Goal: Task Accomplishment & Management: Manage account settings

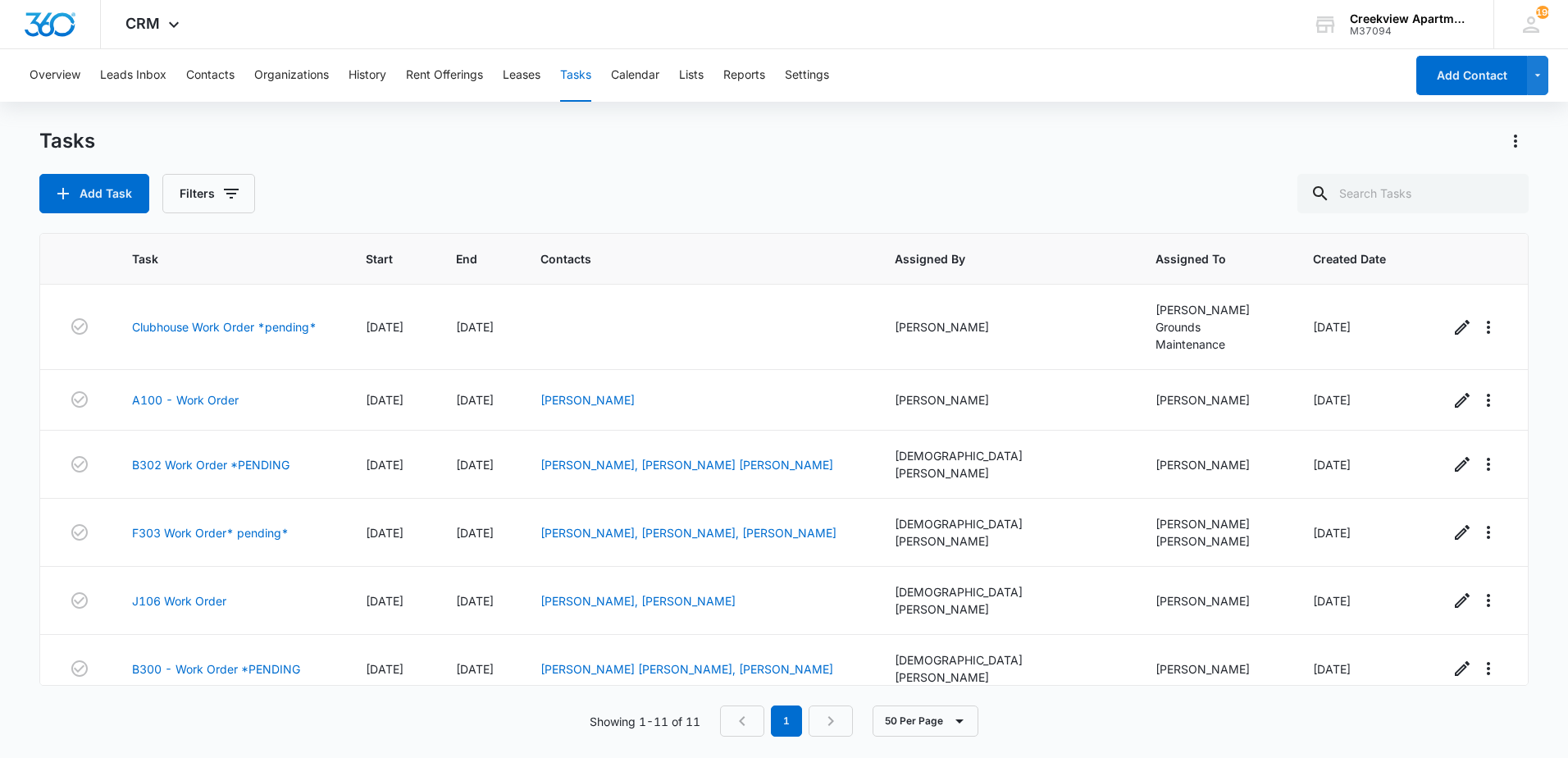
click at [11, 262] on main "Tasks Add Task Filters Task Start End Contacts Assigned By Assigned To Created …" at bounding box center [784, 441] width 1568 height 628
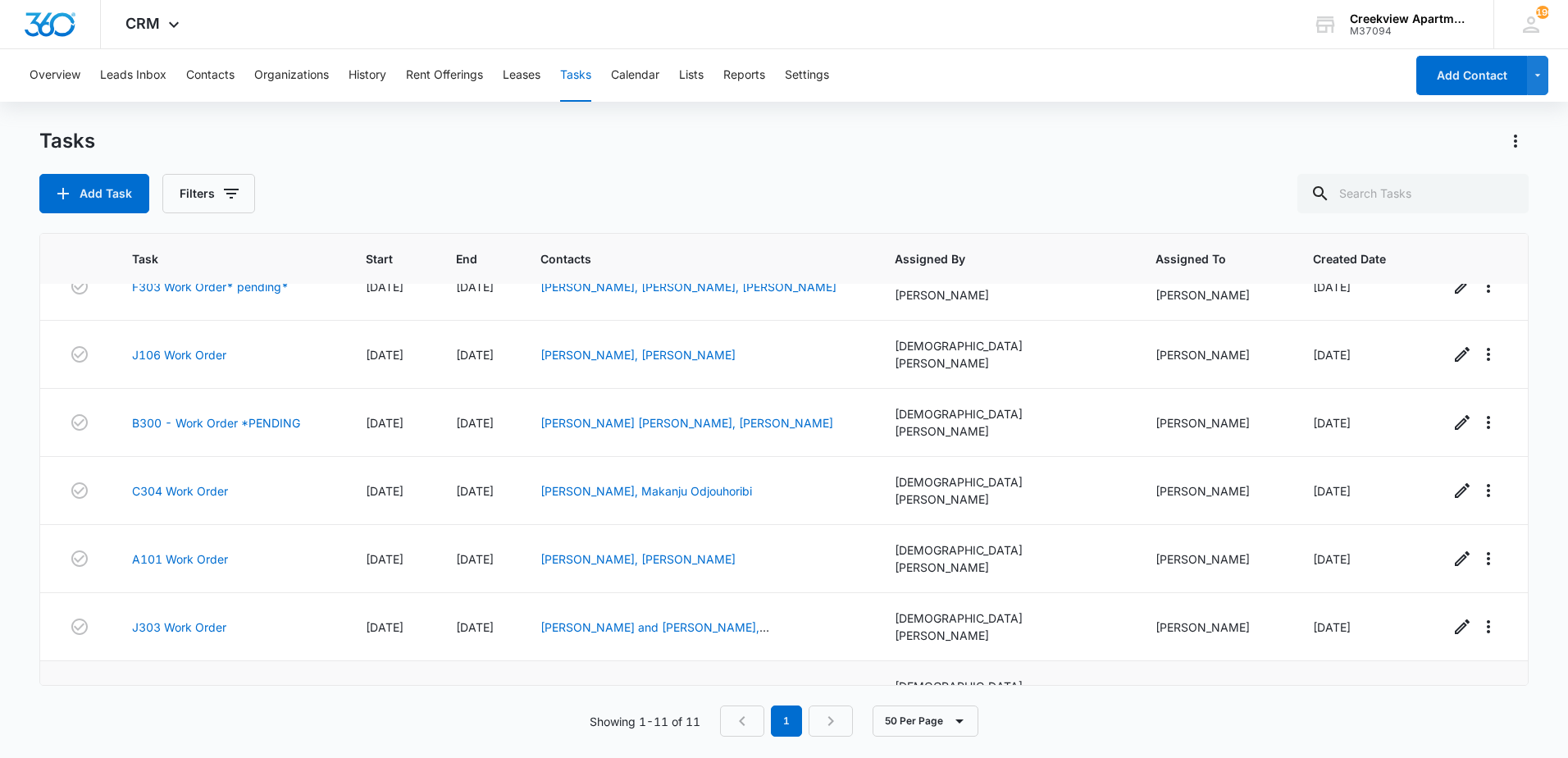
scroll to position [282, 0]
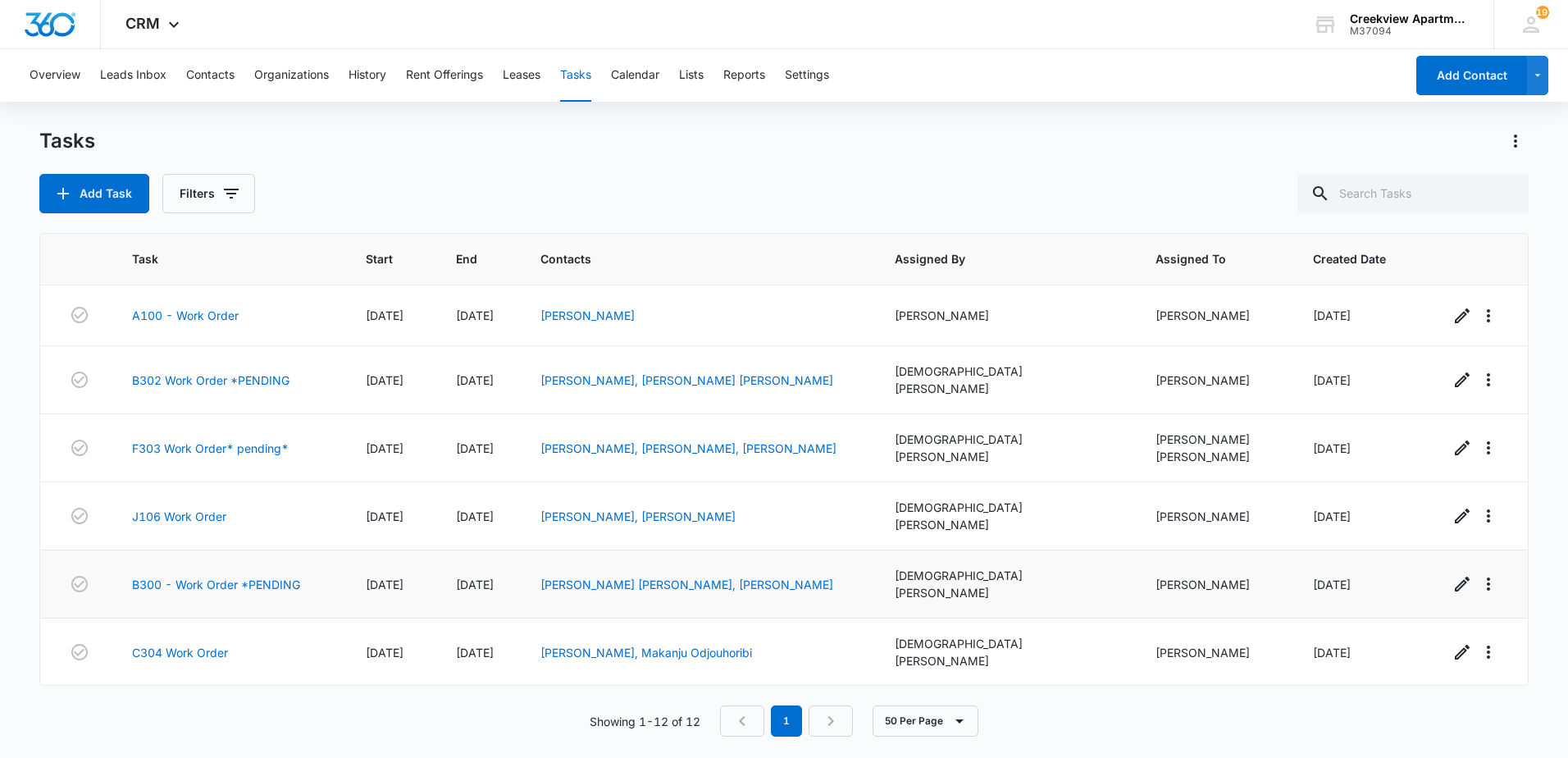
scroll to position [343, 0]
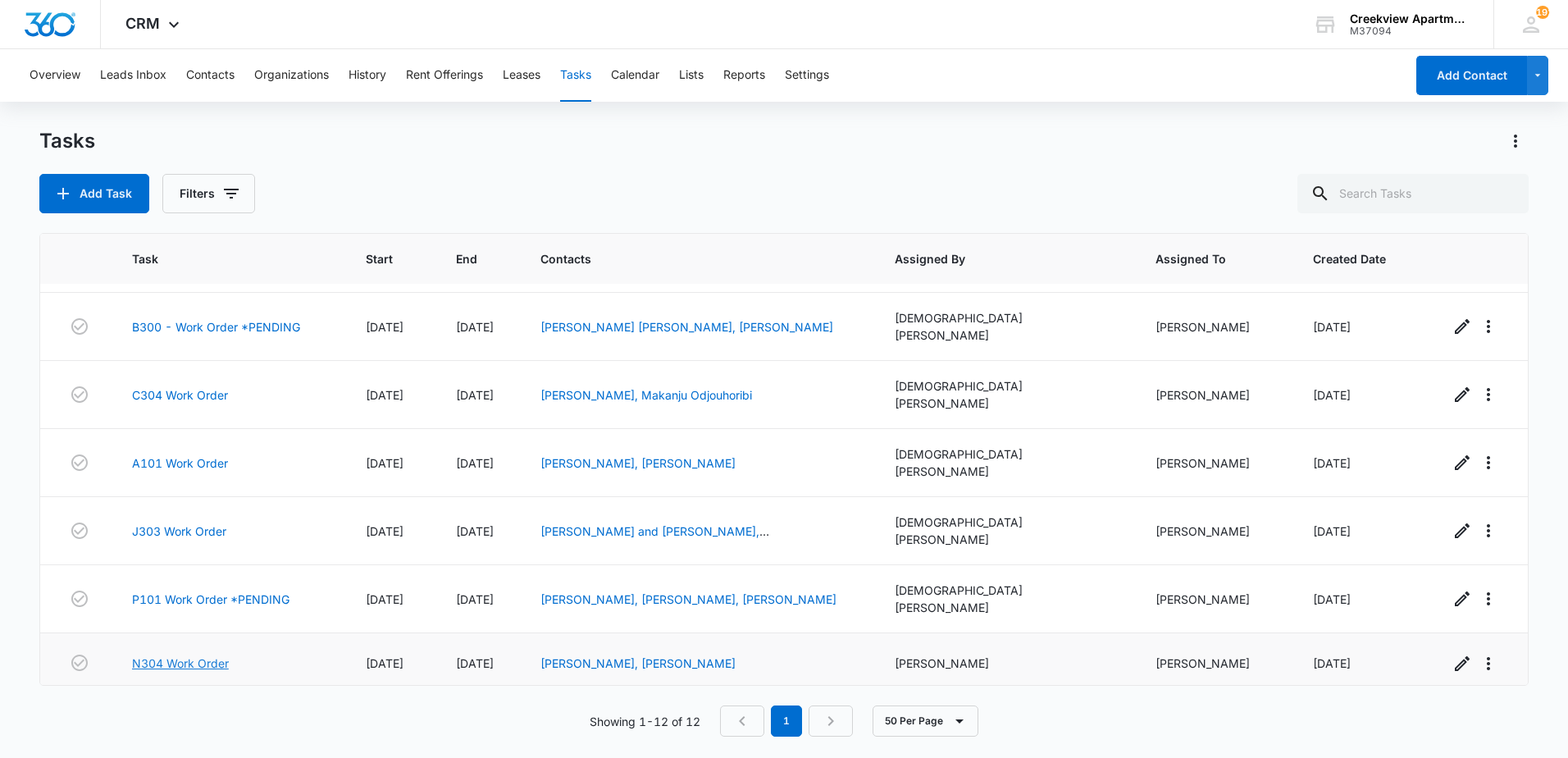
click at [171, 655] on link "N304 Work Order" at bounding box center [180, 663] width 97 height 17
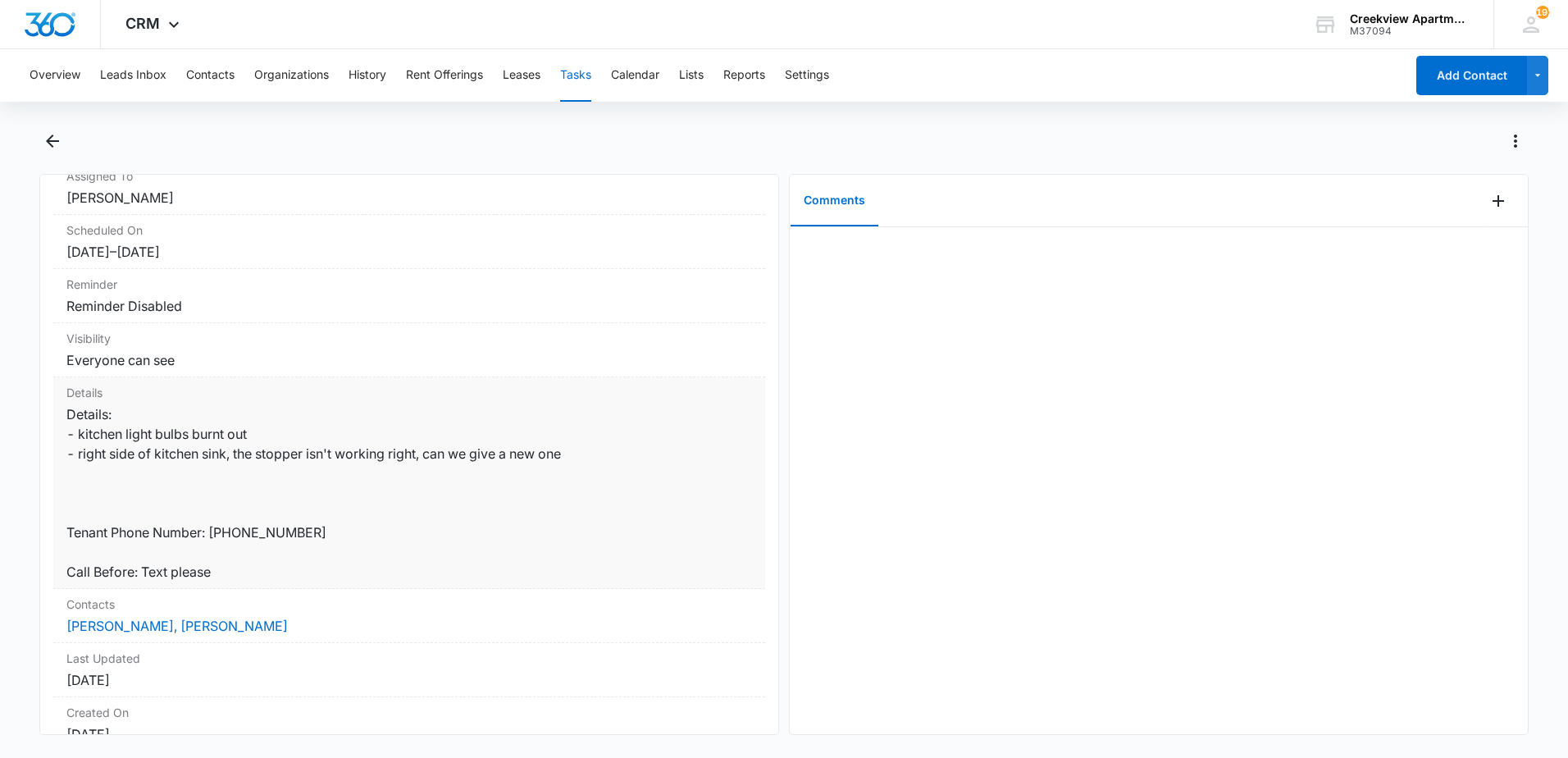
scroll to position [164, 0]
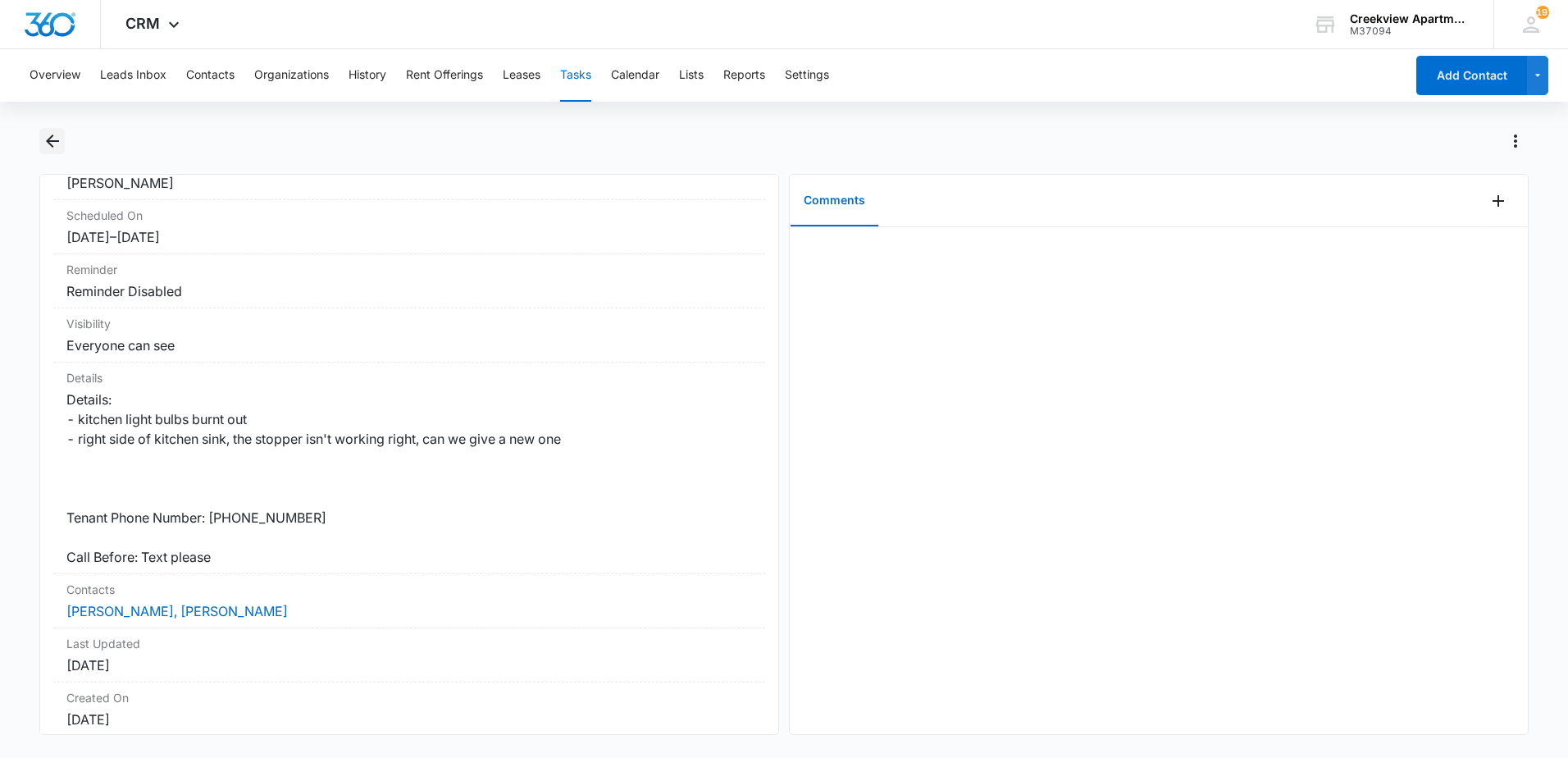
click at [44, 128] on button "Back" at bounding box center [51, 141] width 25 height 26
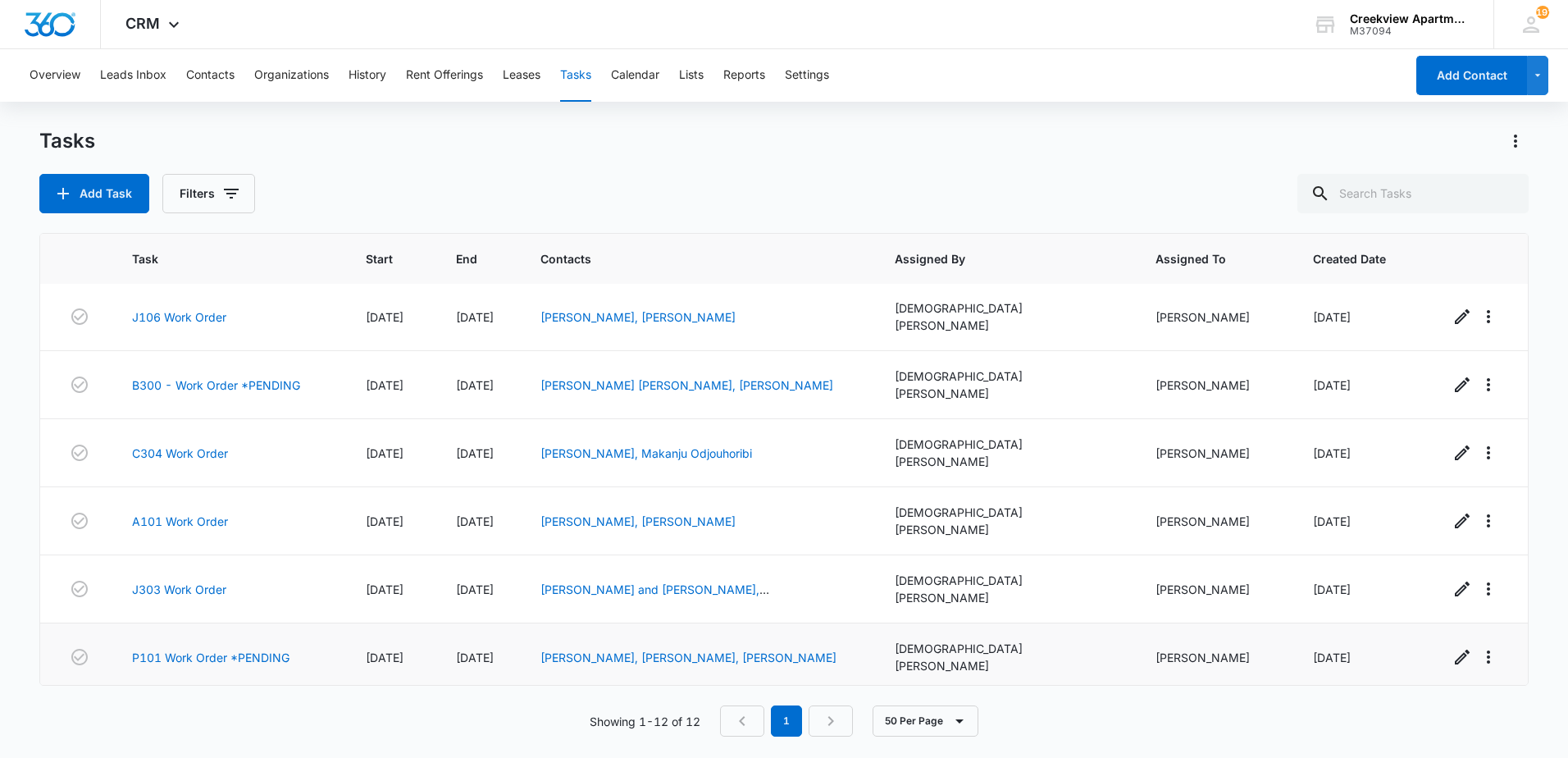
scroll to position [343, 0]
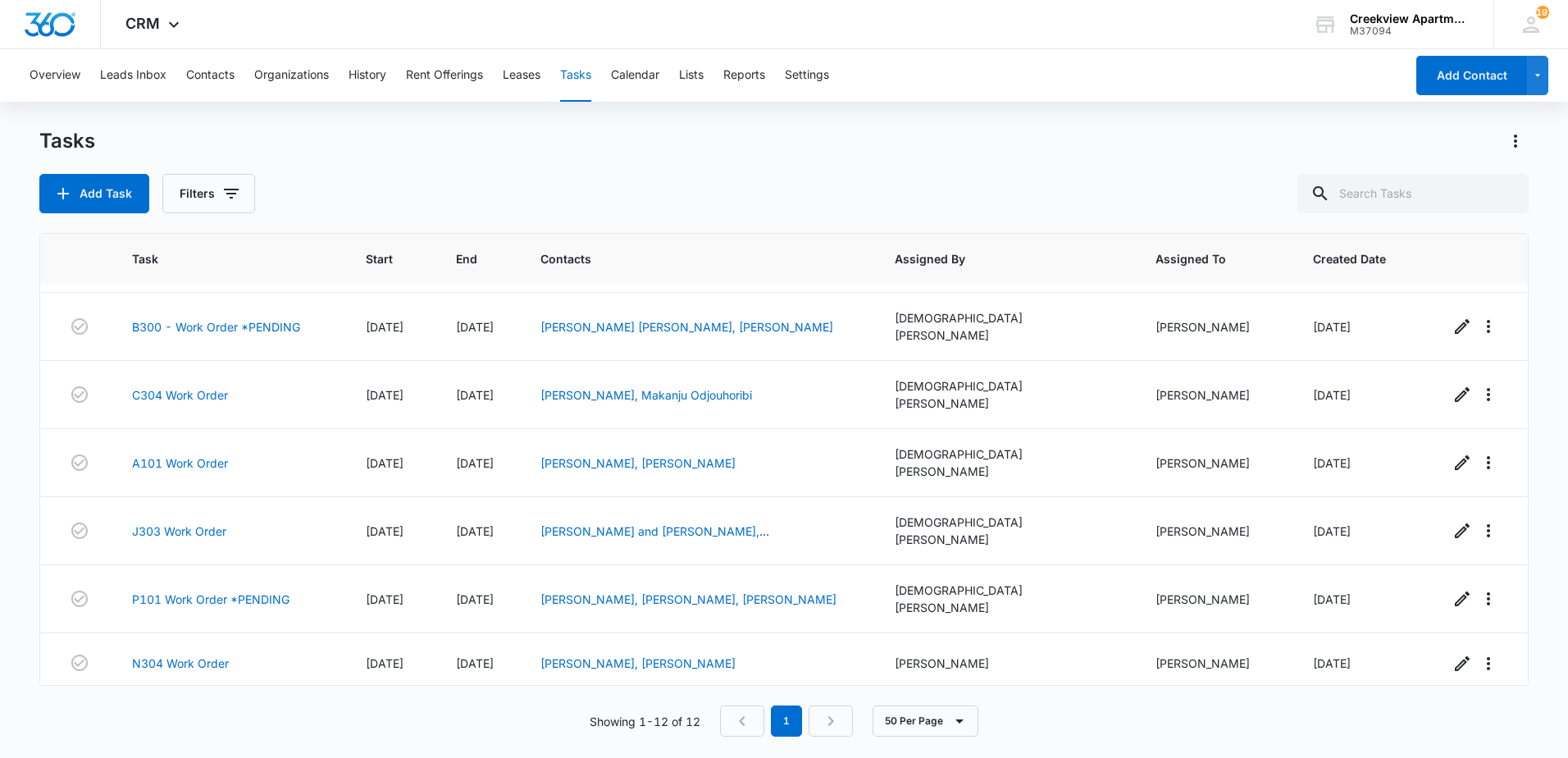
click at [187, 715] on link "P205 - Work Order" at bounding box center [185, 723] width 106 height 17
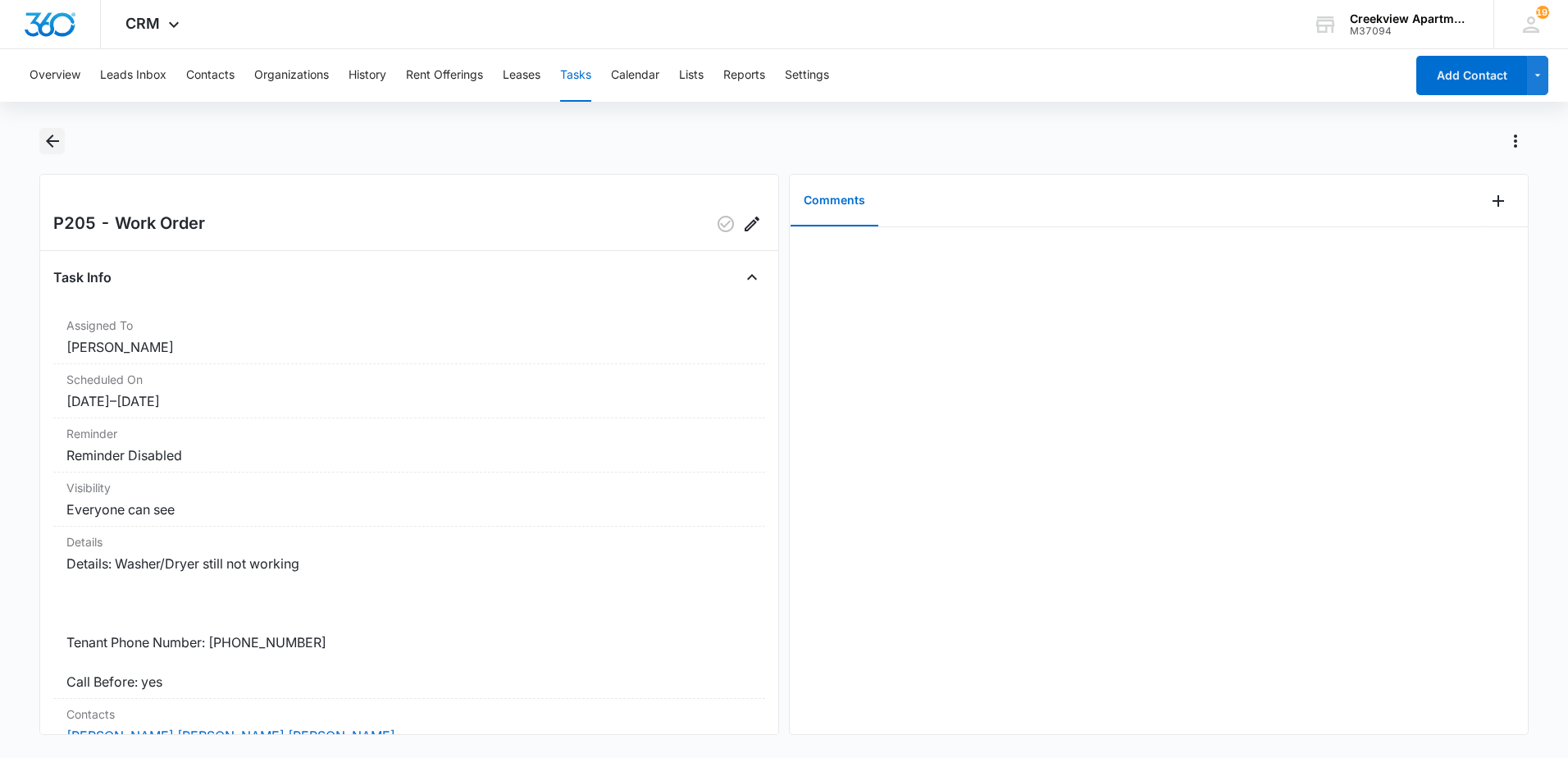
click at [51, 146] on icon "Back" at bounding box center [52, 141] width 13 height 13
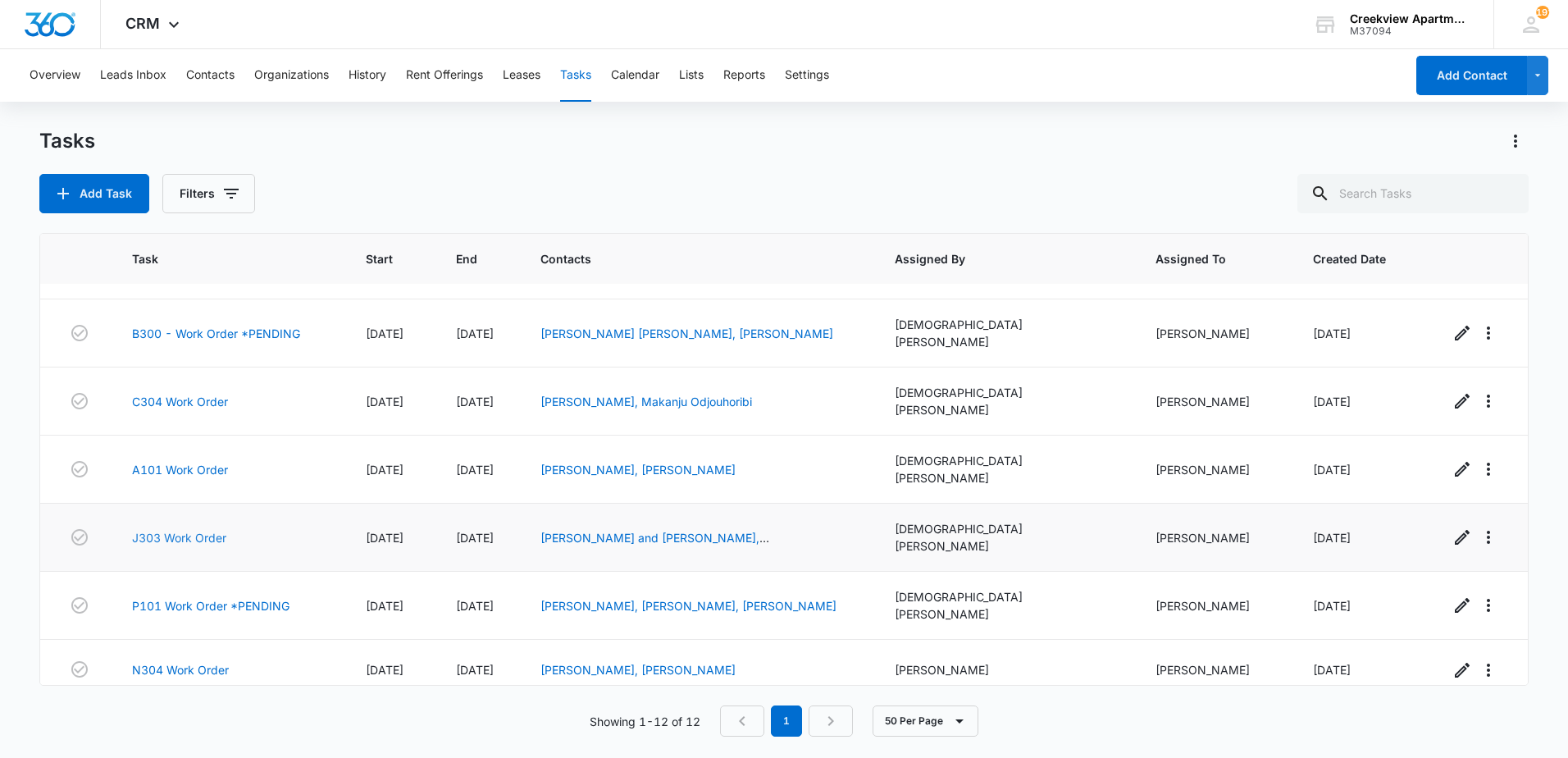
scroll to position [343, 0]
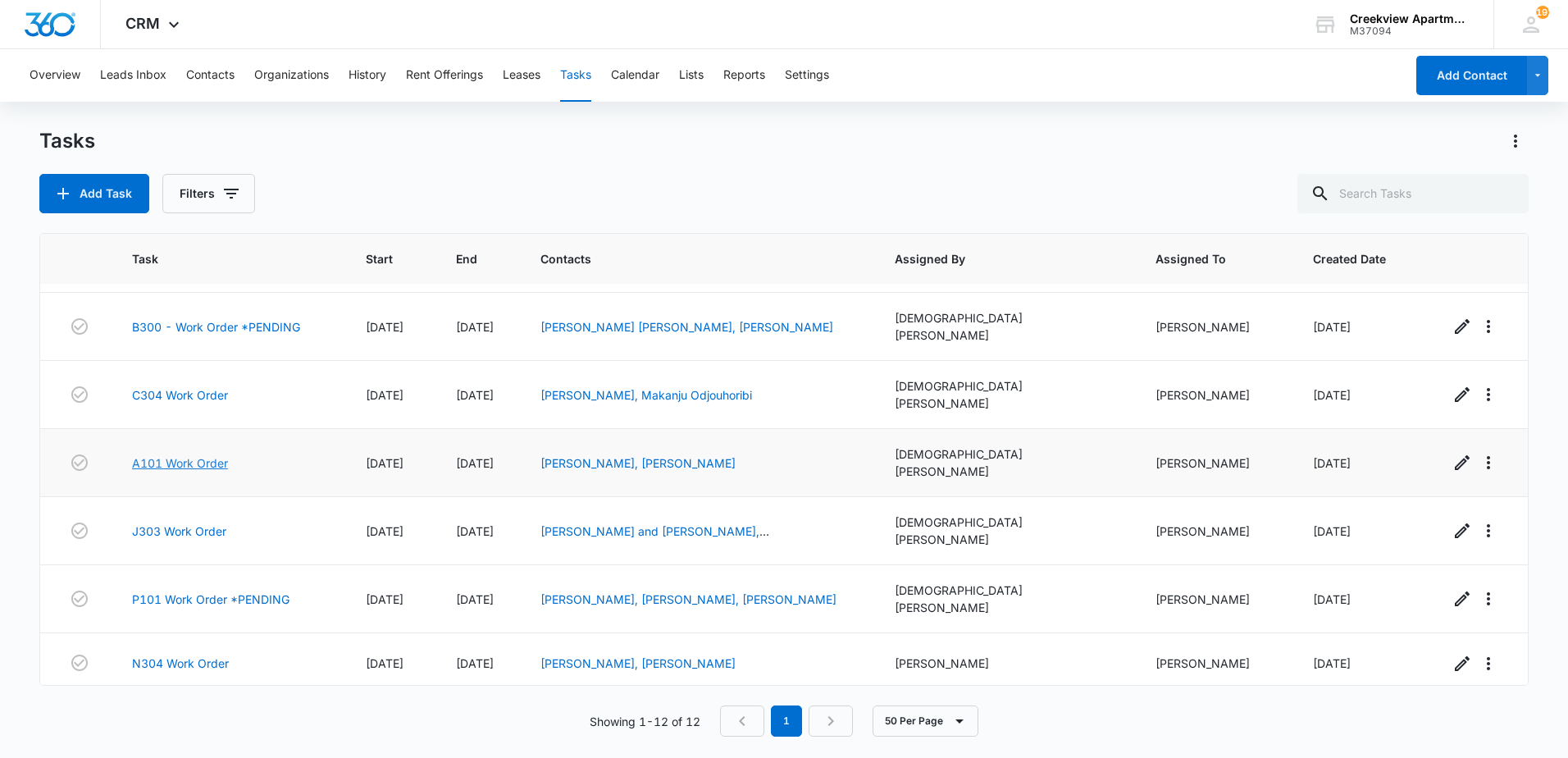
click at [182, 454] on link "A101 Work Order" at bounding box center [180, 462] width 96 height 17
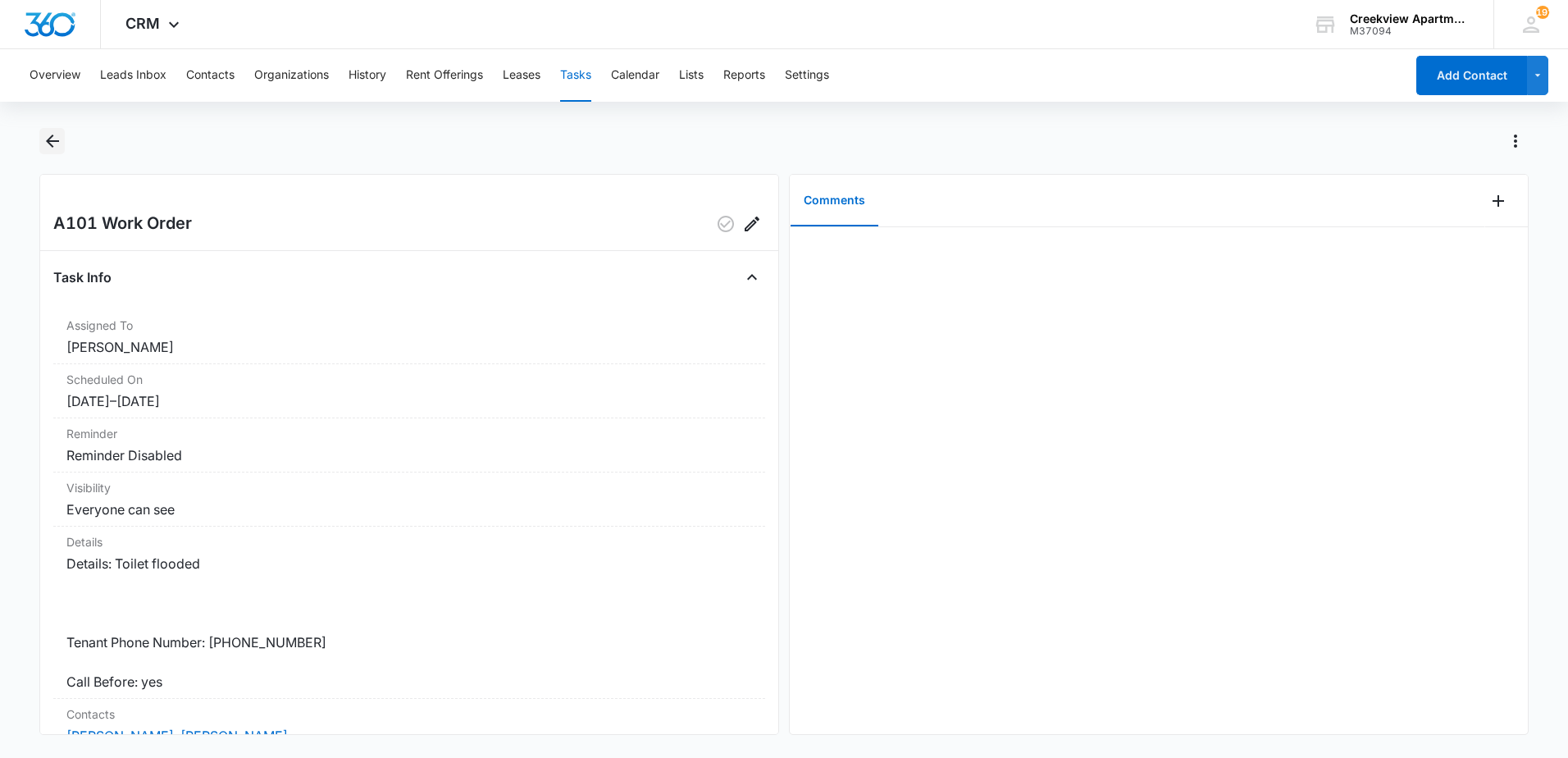
click at [52, 145] on icon "Back" at bounding box center [53, 141] width 20 height 20
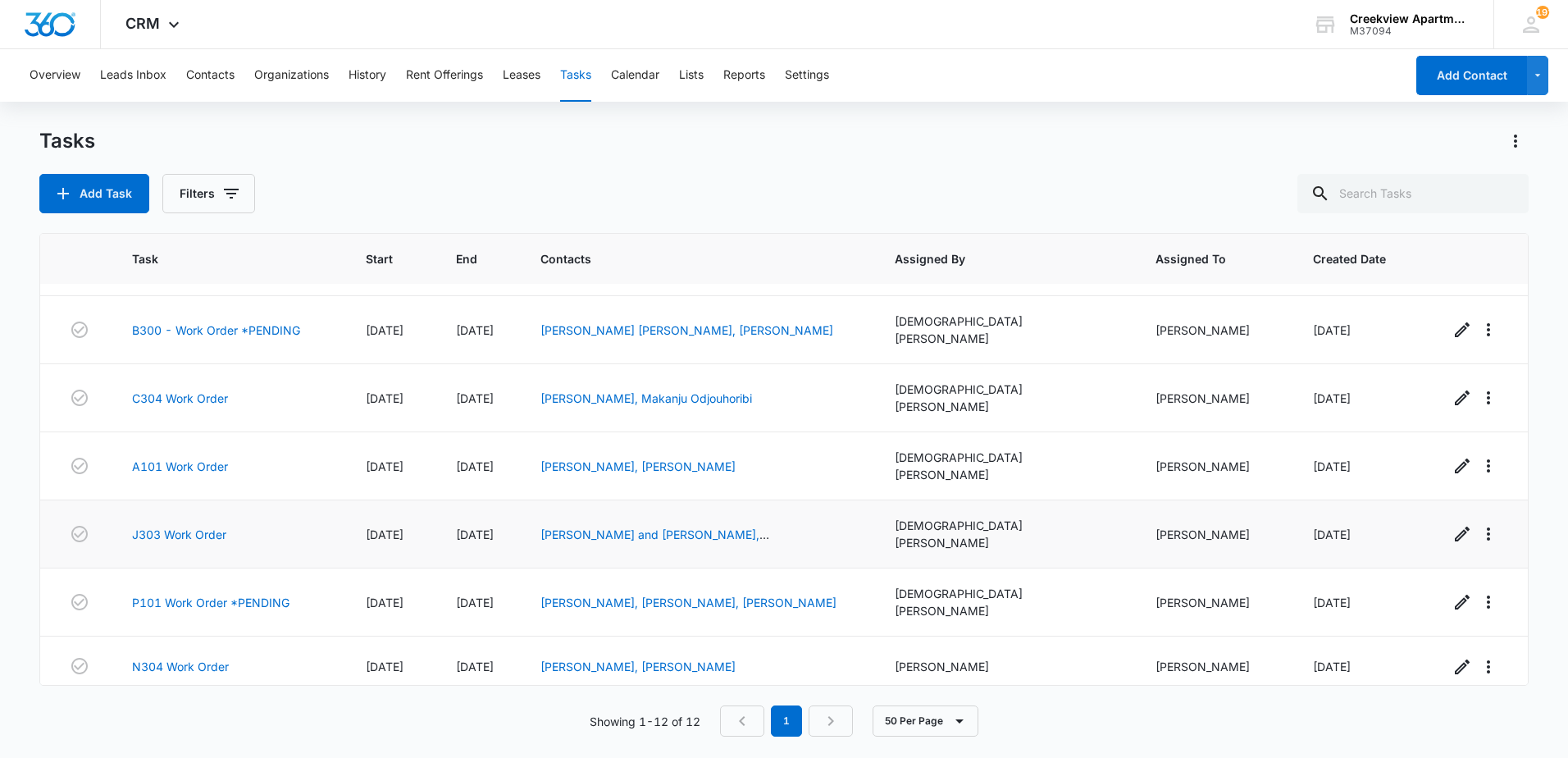
scroll to position [343, 0]
